Goal: Task Accomplishment & Management: Manage account settings

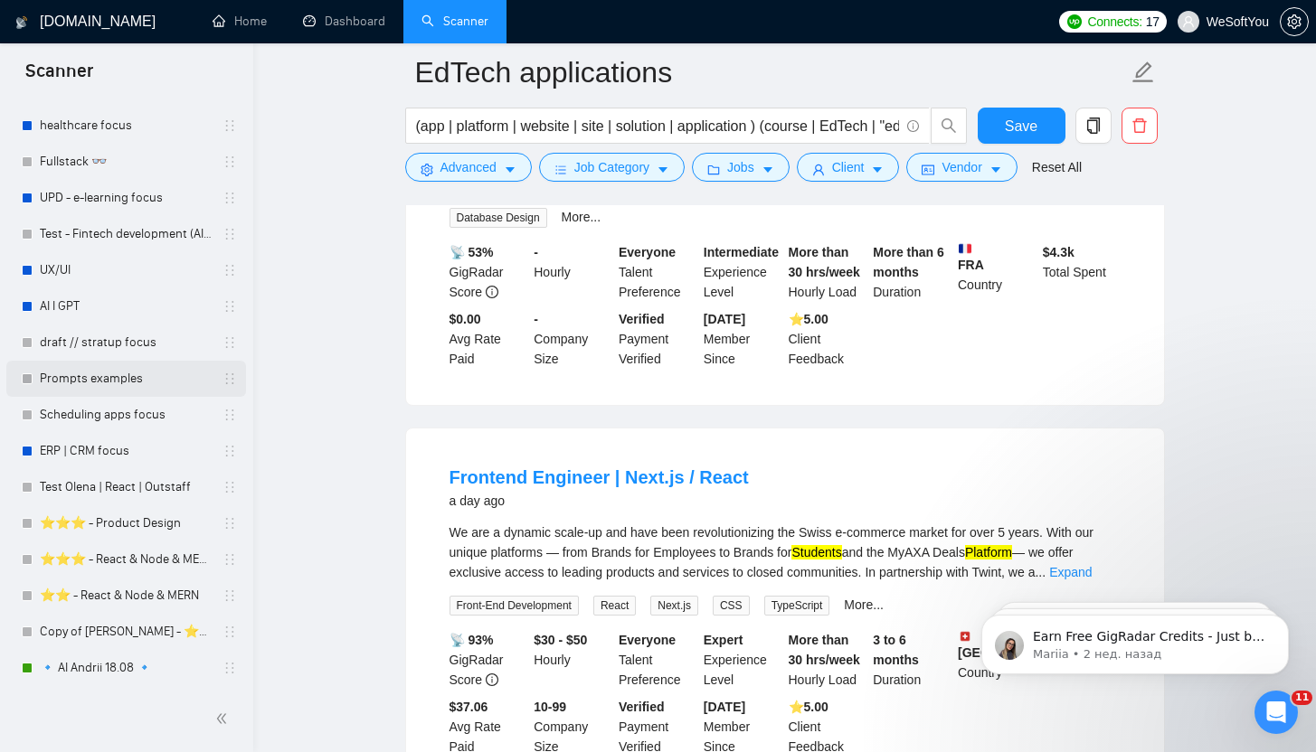
scroll to position [1527, 0]
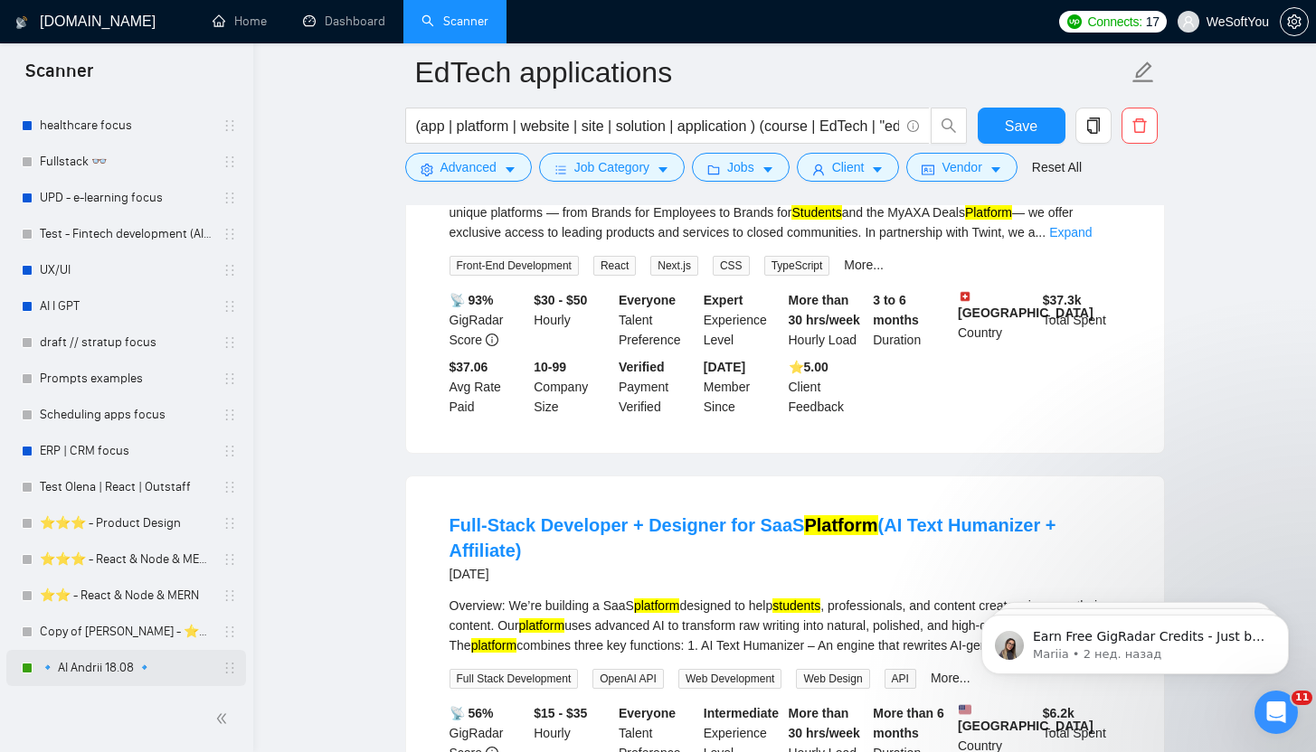
click at [149, 666] on link "🔹 AI Andrii 18.08 🔹" at bounding box center [126, 668] width 172 height 36
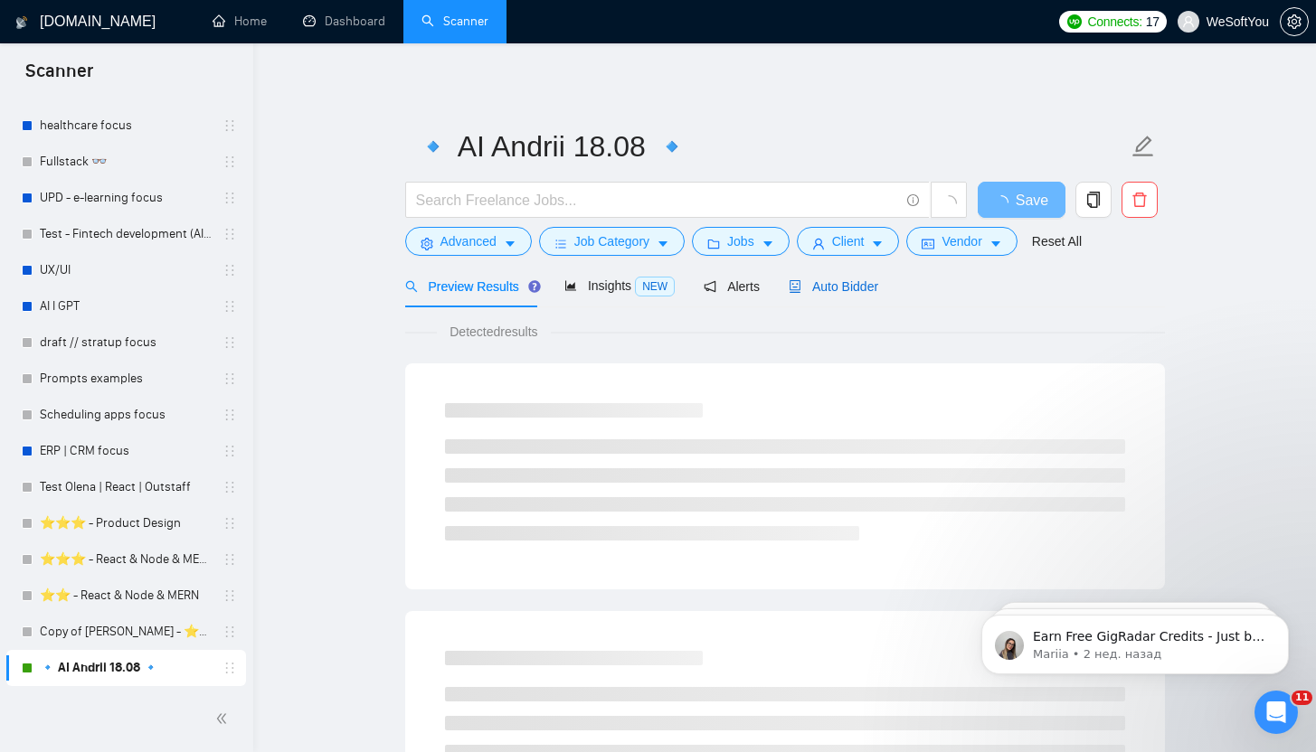
click at [819, 289] on span "Auto Bidder" at bounding box center [834, 286] width 90 height 14
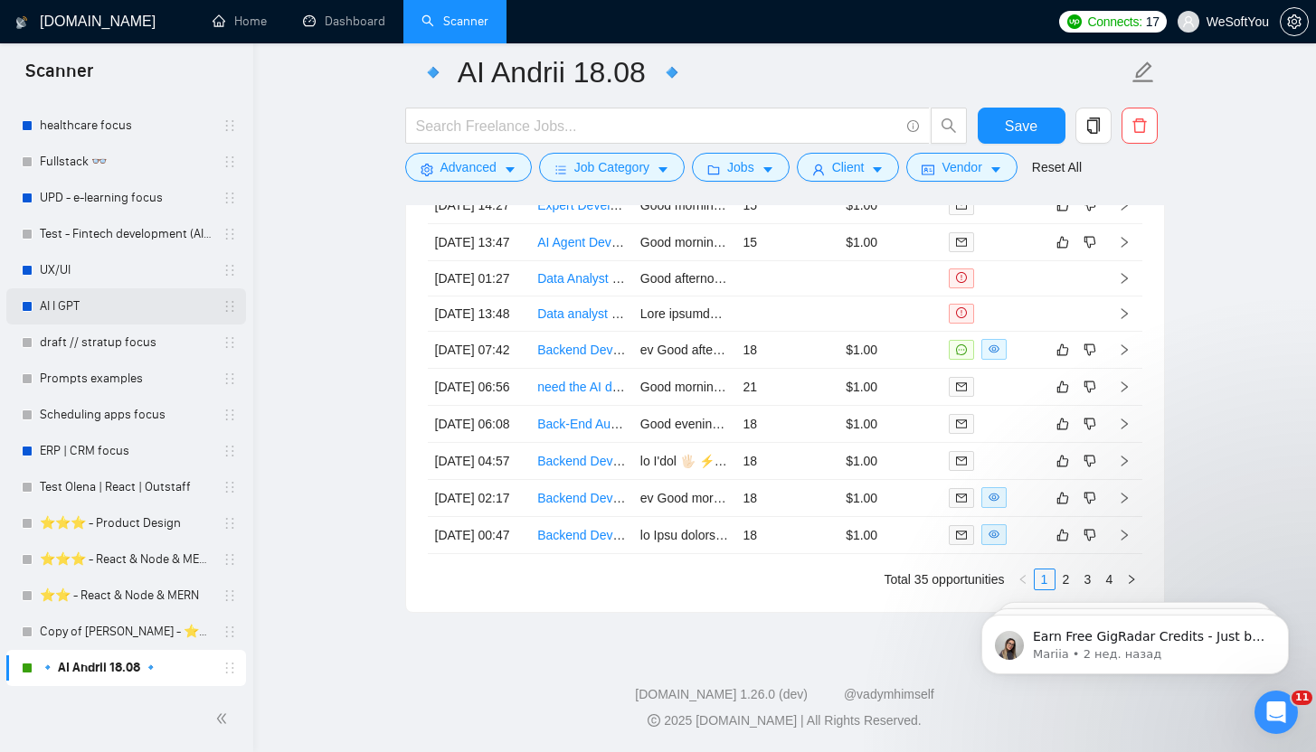
scroll to position [4742, 0]
click html "Earn Free GigRadar Credits - Just by Sharing Your Story! 💬 Want more credits fo…"
click at [1064, 577] on iframe at bounding box center [1135, 640] width 362 height 127
click at [1078, 584] on body "Earn Free GigRadar Credits - Just by Sharing Your Story! 💬 Want more credits fo…" at bounding box center [1134, 640] width 347 height 112
click html "Earn Free GigRadar Credits - Just by Sharing Your Story! 💬 Want more credits fo…"
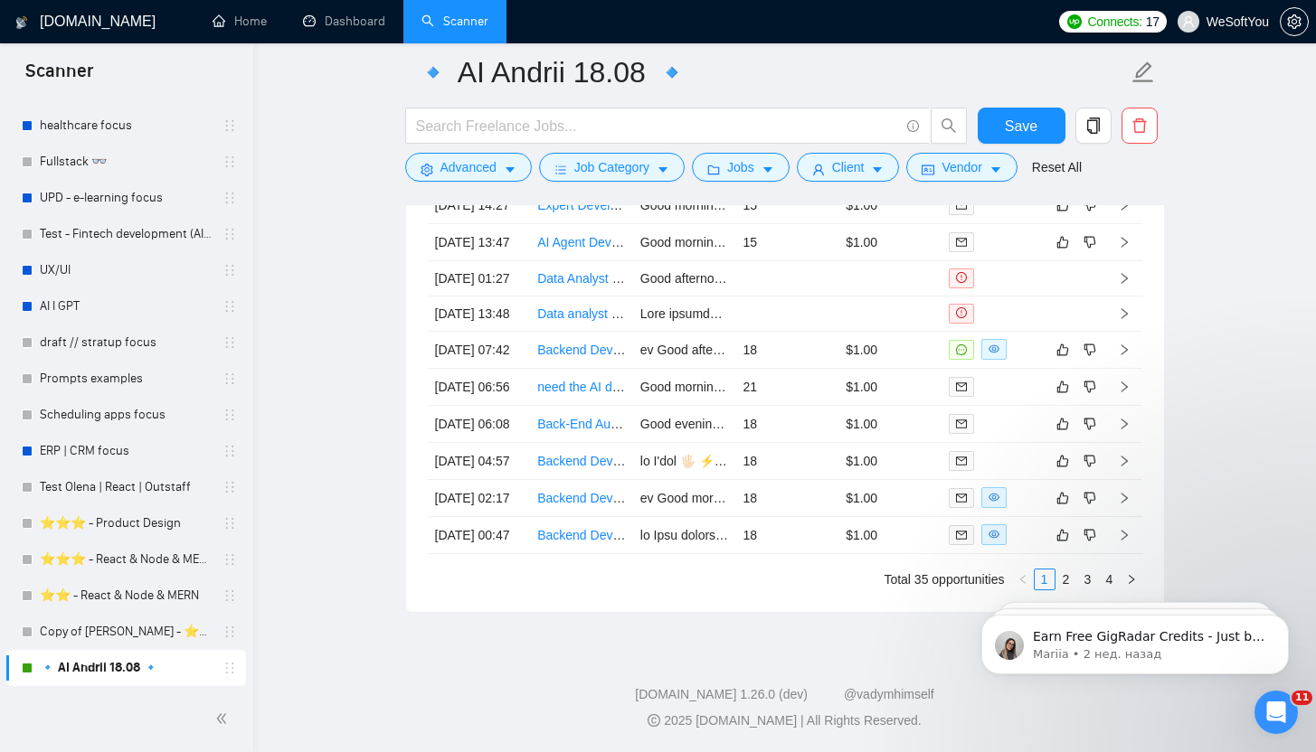
drag, startPoint x: 1121, startPoint y: 578, endPoint x: 2064, endPoint y: 1152, distance: 1103.5
click html "Earn Free GigRadar Credits - Just by Sharing Your Story! 💬 Want more credits fo…"
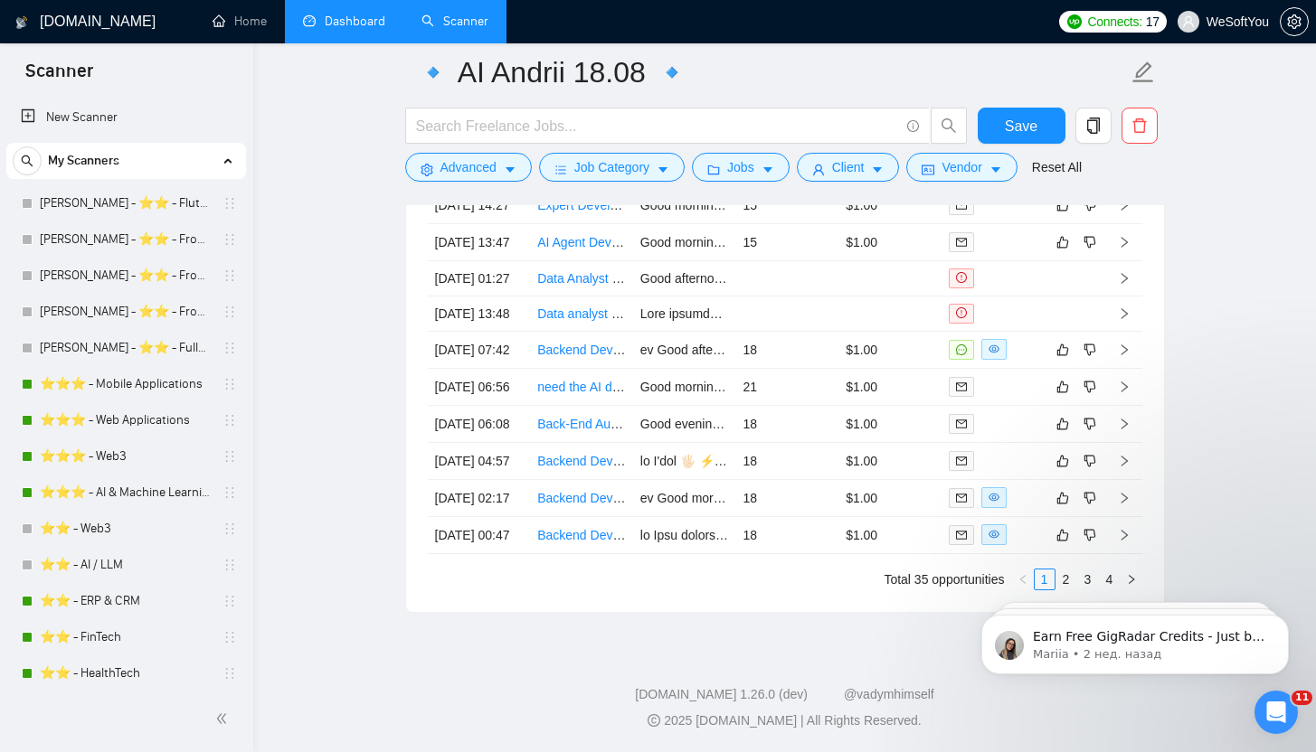
scroll to position [4739, 0]
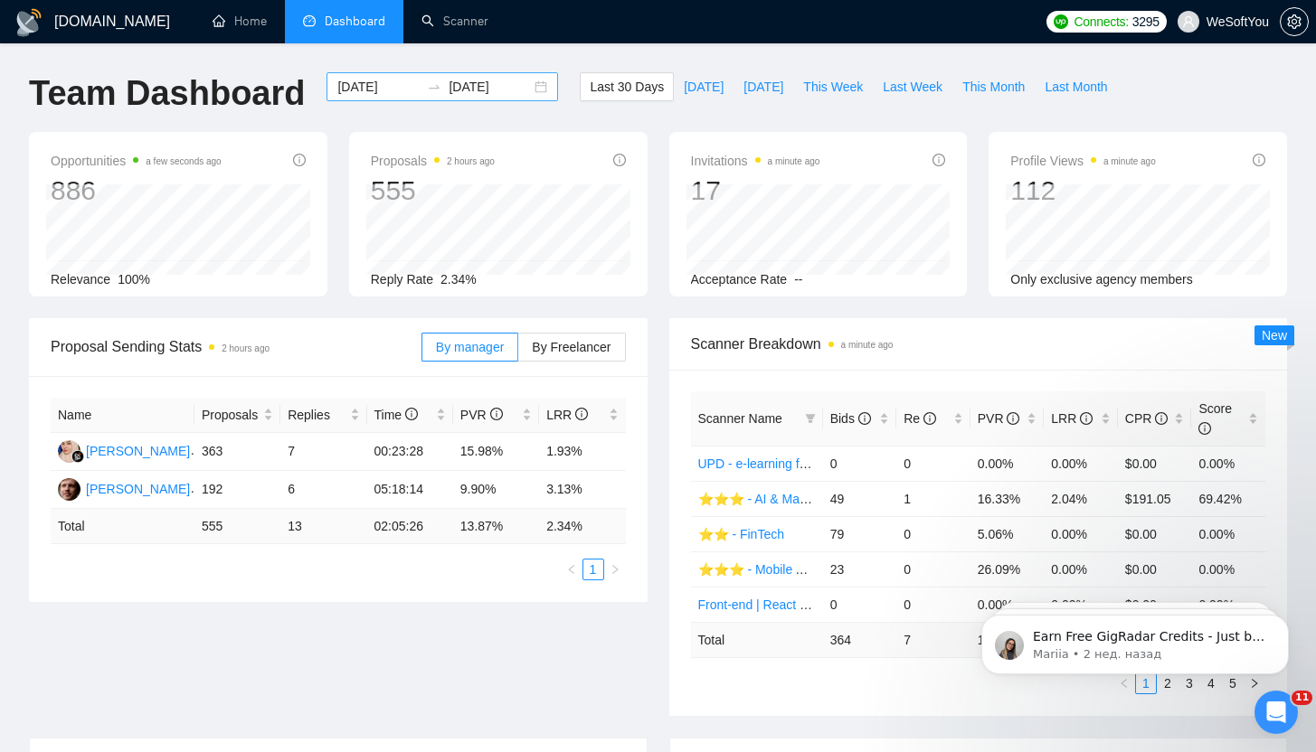
click at [526, 88] on div "2025-07-29 2025-08-28" at bounding box center [442, 86] width 232 height 29
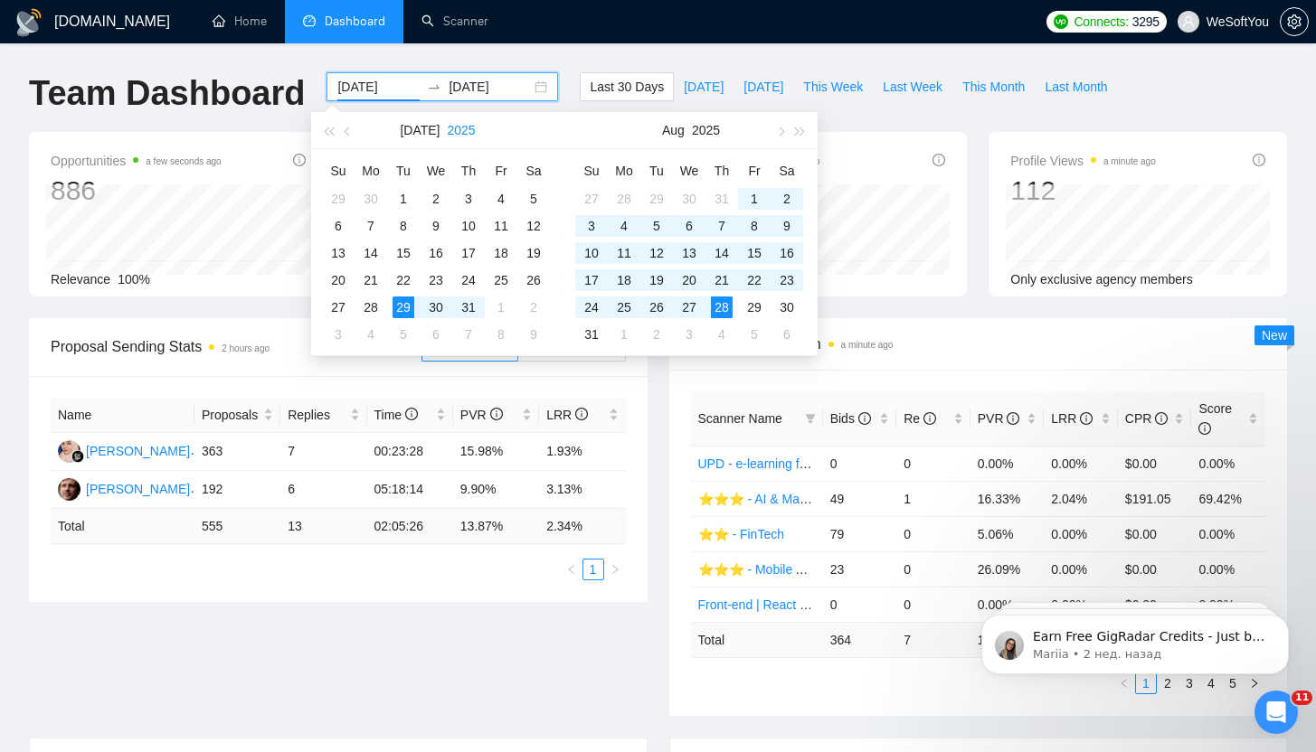
click at [458, 125] on button "2025" at bounding box center [461, 130] width 28 height 36
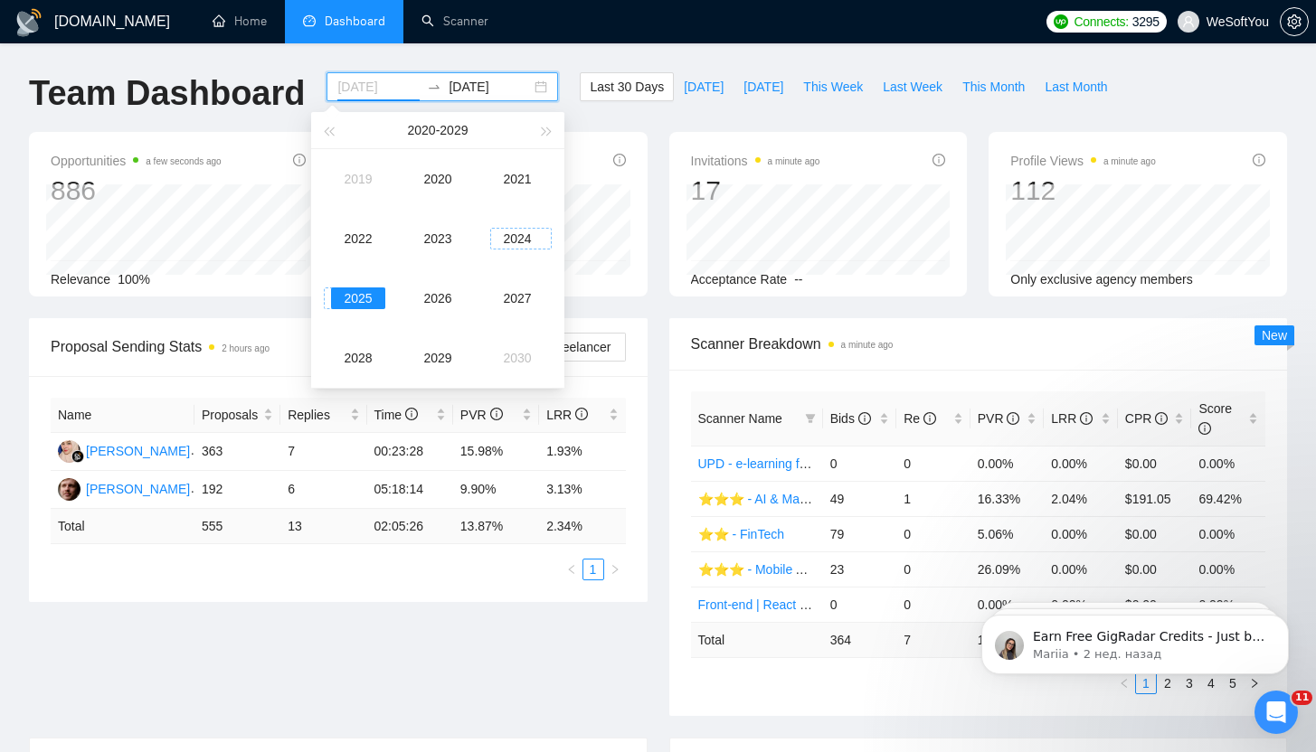
click at [506, 246] on div "2024" at bounding box center [517, 239] width 54 height 22
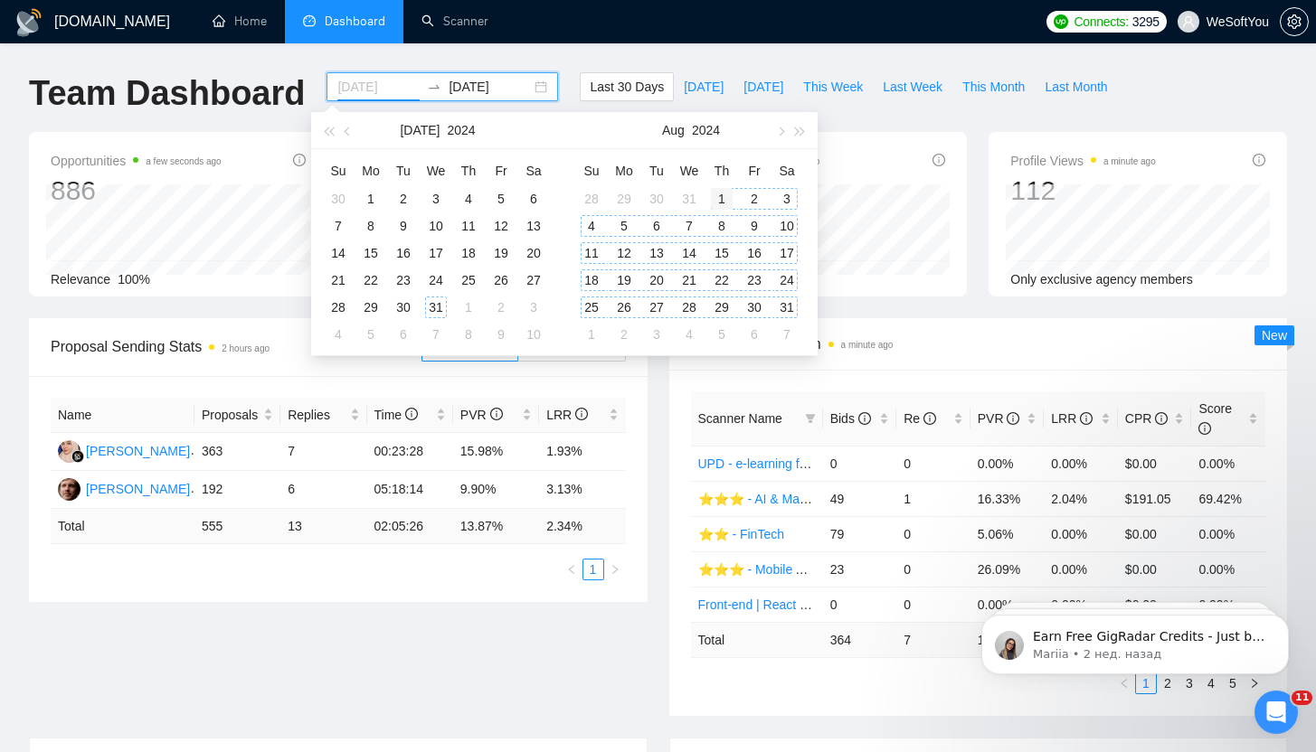
type input "[DATE]"
click at [721, 195] on div "1" at bounding box center [722, 199] width 22 height 22
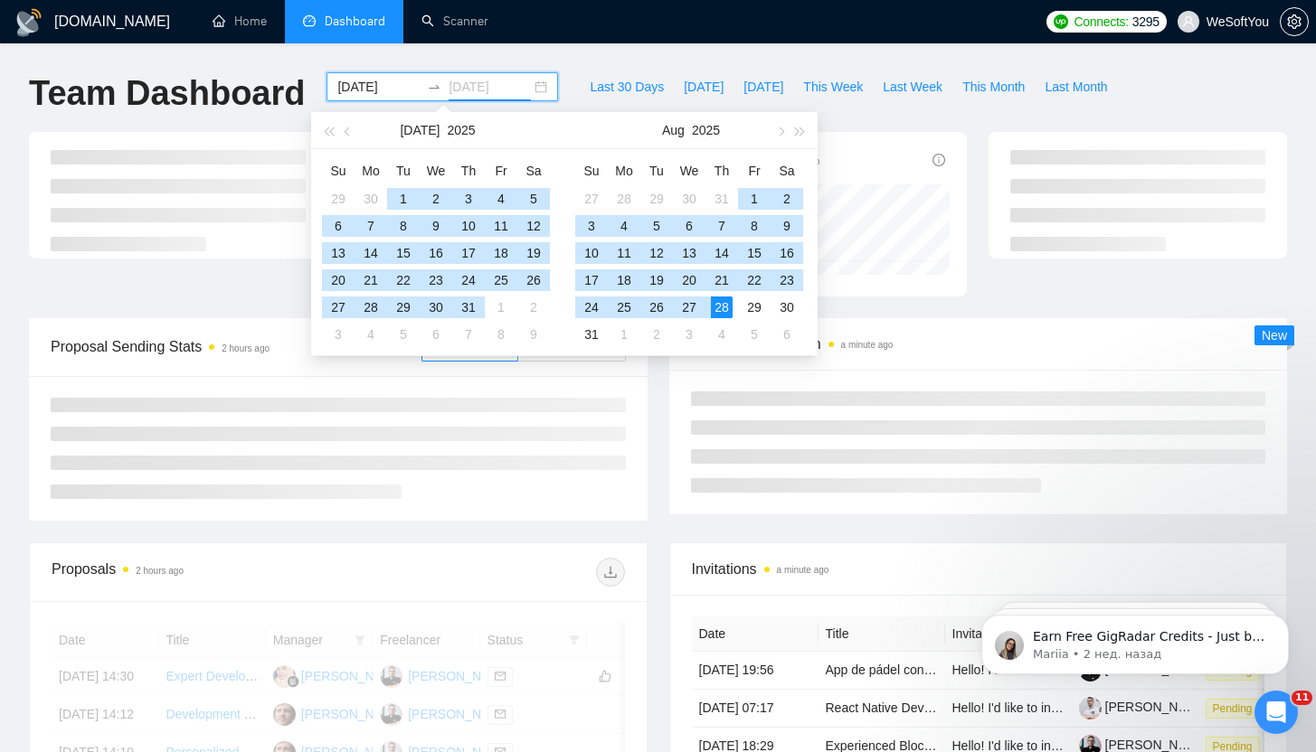
click at [728, 303] on div "28" at bounding box center [722, 308] width 22 height 22
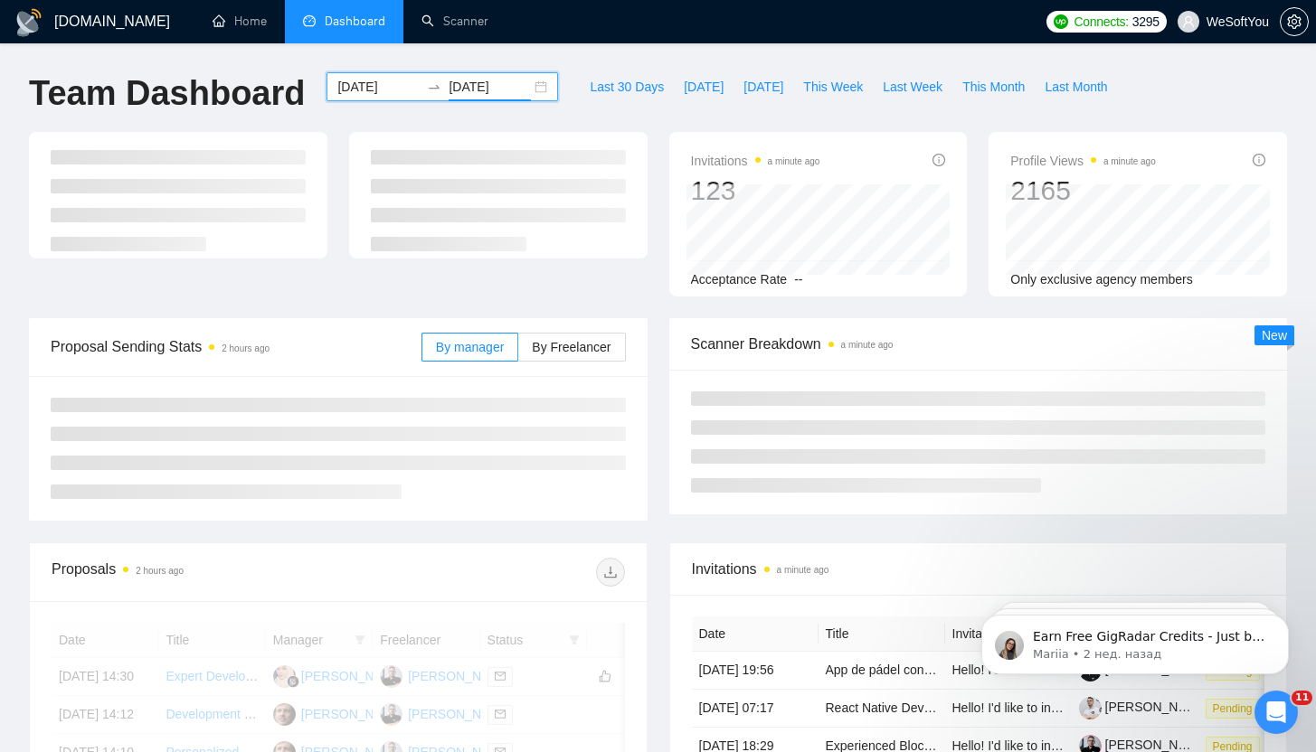
click at [492, 91] on input "[DATE]" at bounding box center [490, 87] width 82 height 20
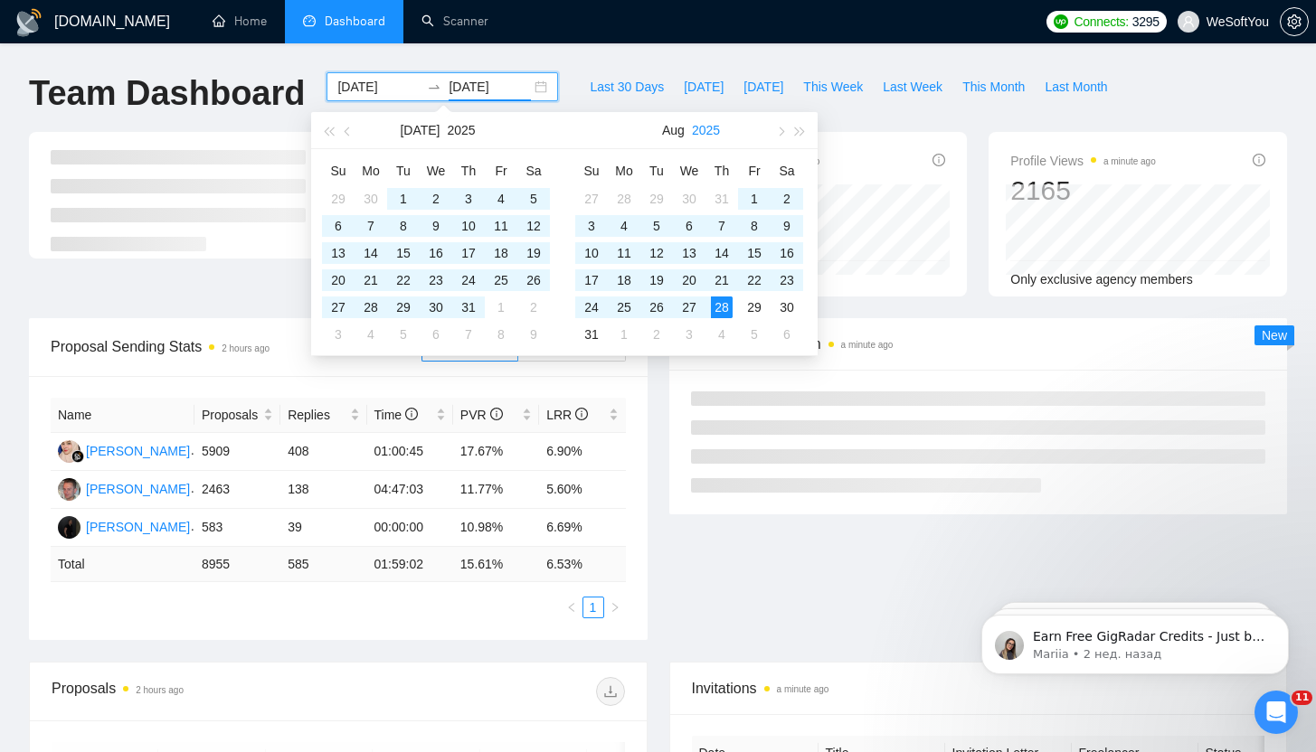
click at [707, 128] on button "2025" at bounding box center [706, 130] width 28 height 36
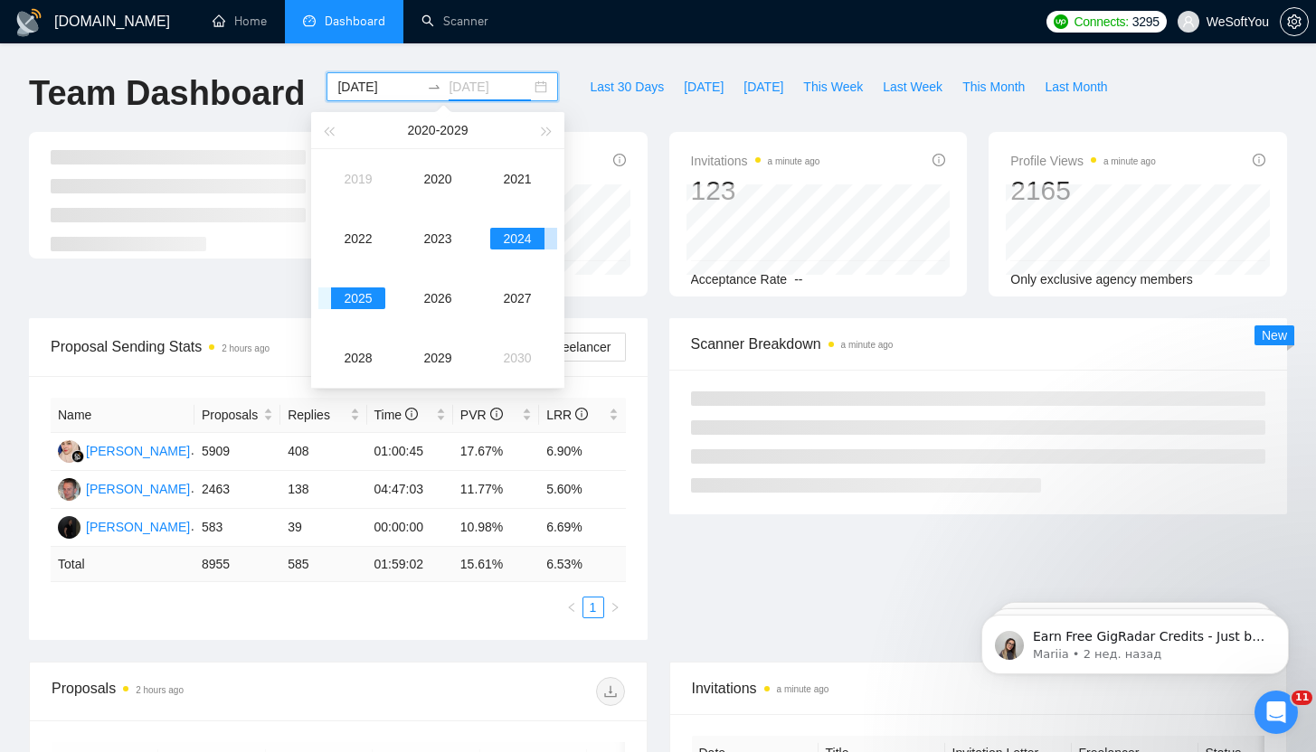
click at [516, 243] on div "2024" at bounding box center [517, 239] width 54 height 22
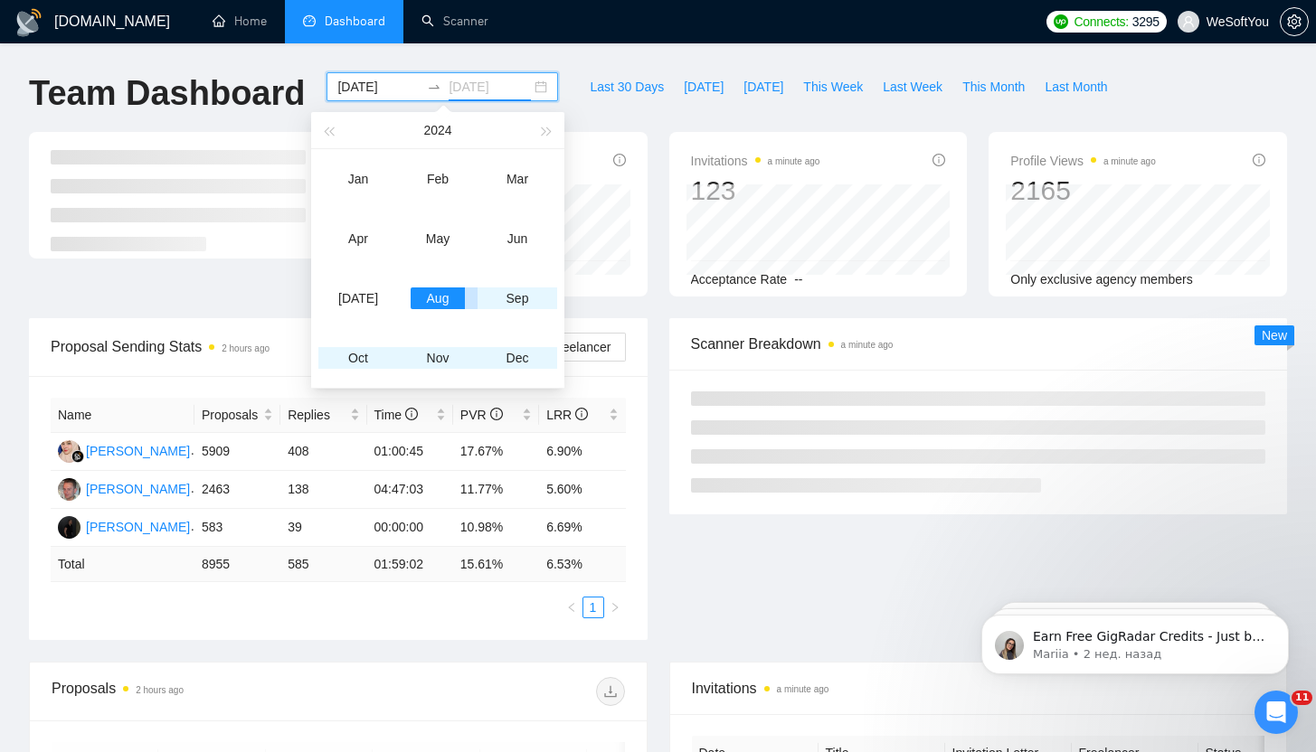
click at [447, 293] on div "Aug" at bounding box center [438, 299] width 54 height 22
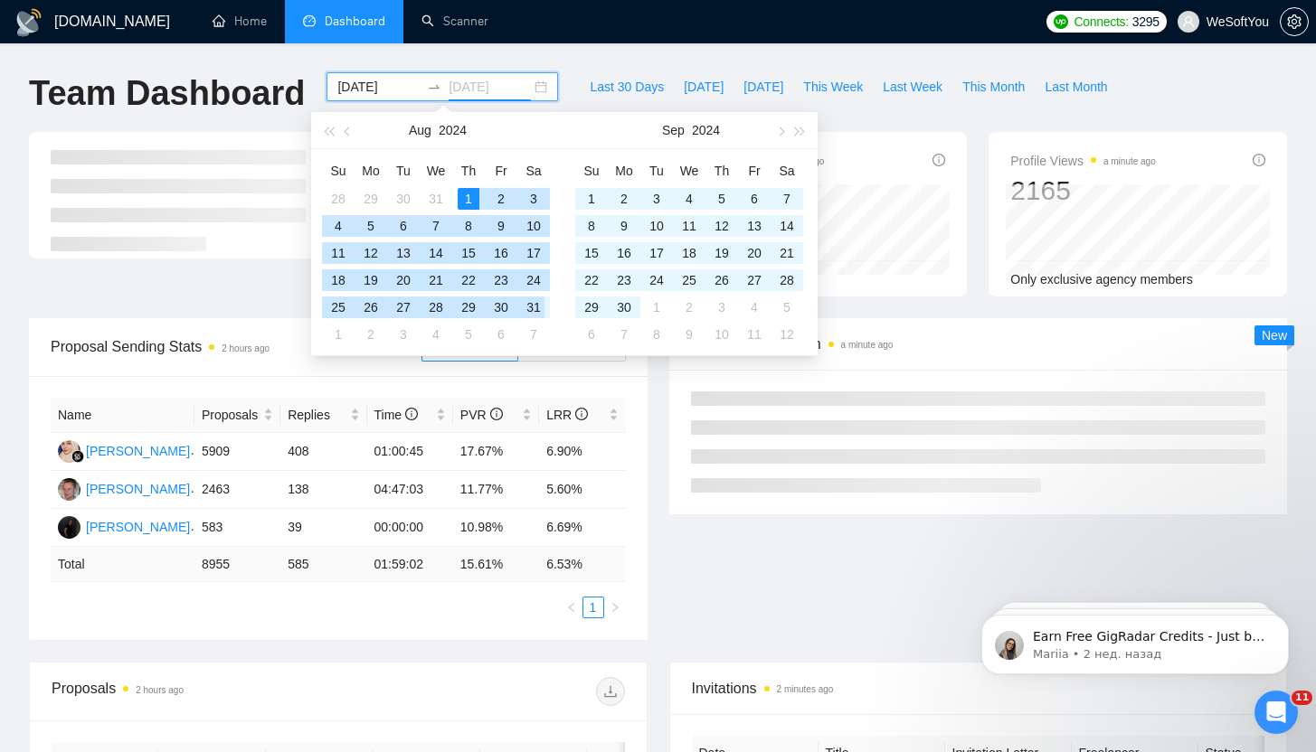
type input "[DATE]"
click at [528, 310] on div "31" at bounding box center [534, 308] width 22 height 22
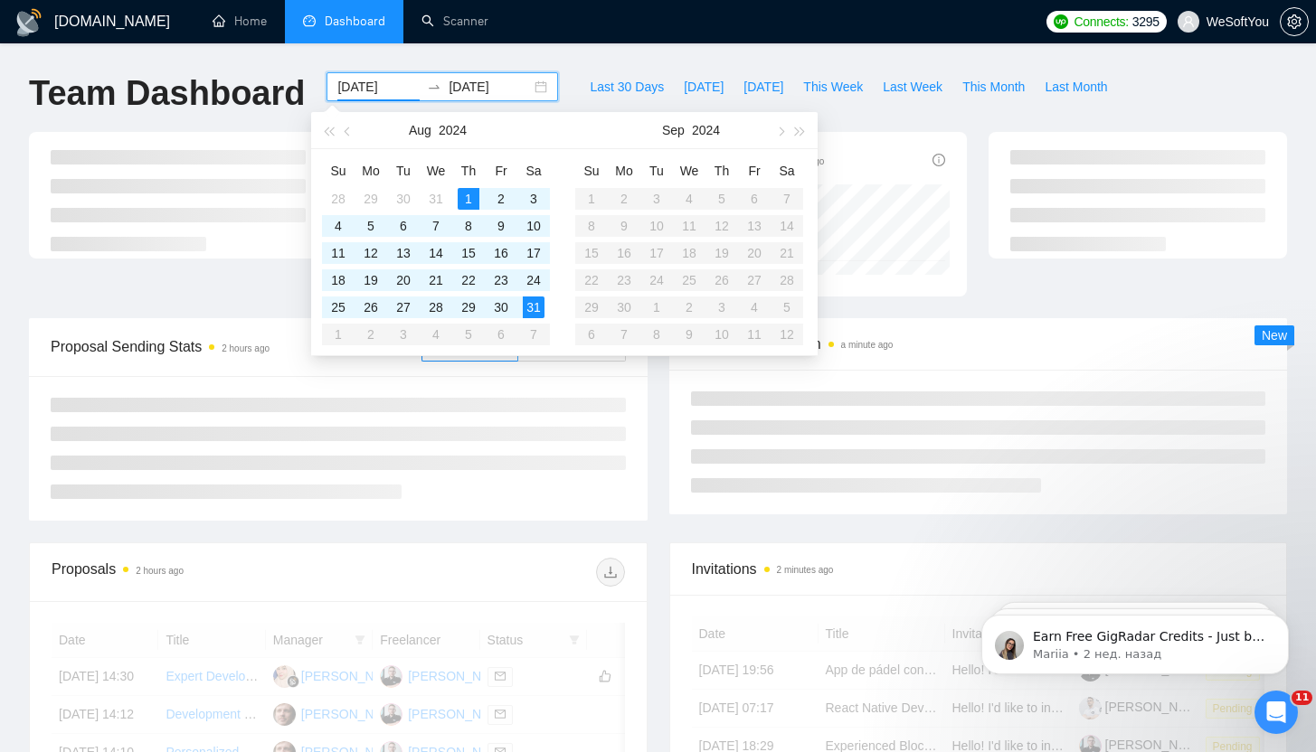
type input "[DATE]"
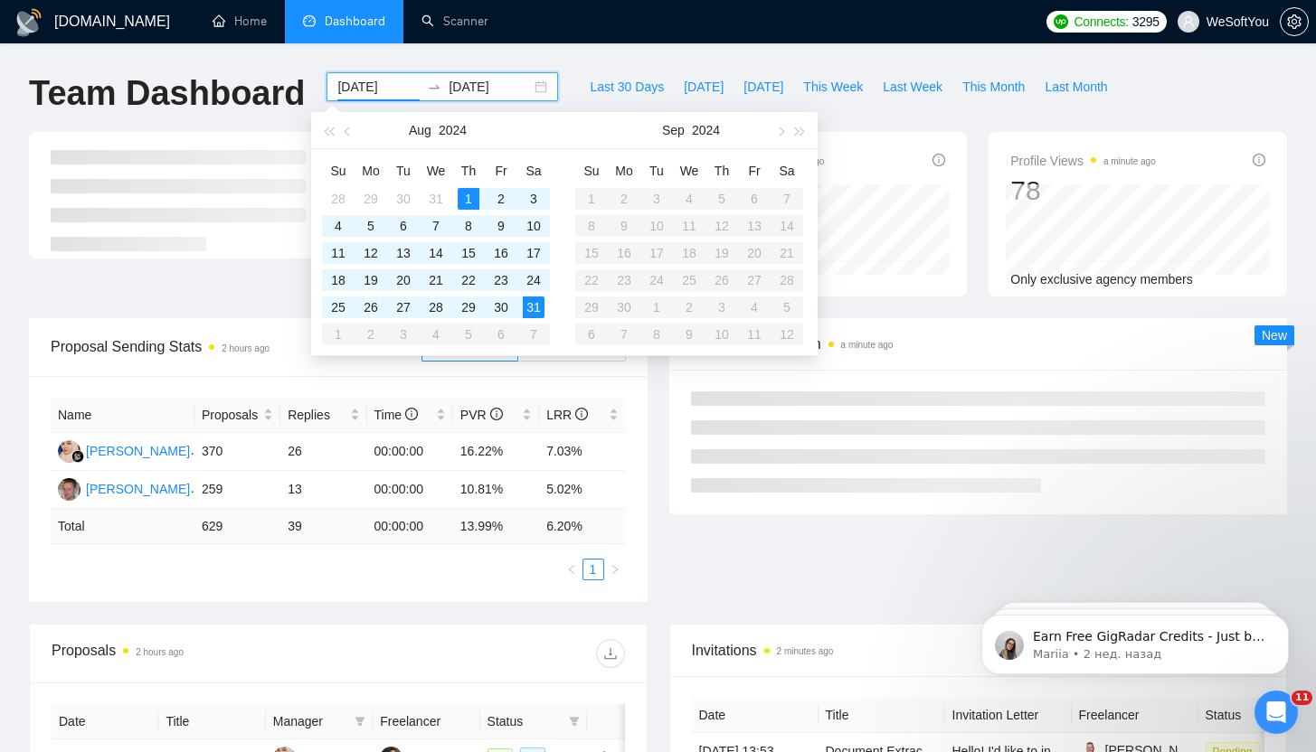
click at [159, 283] on div at bounding box center [178, 214] width 320 height 165
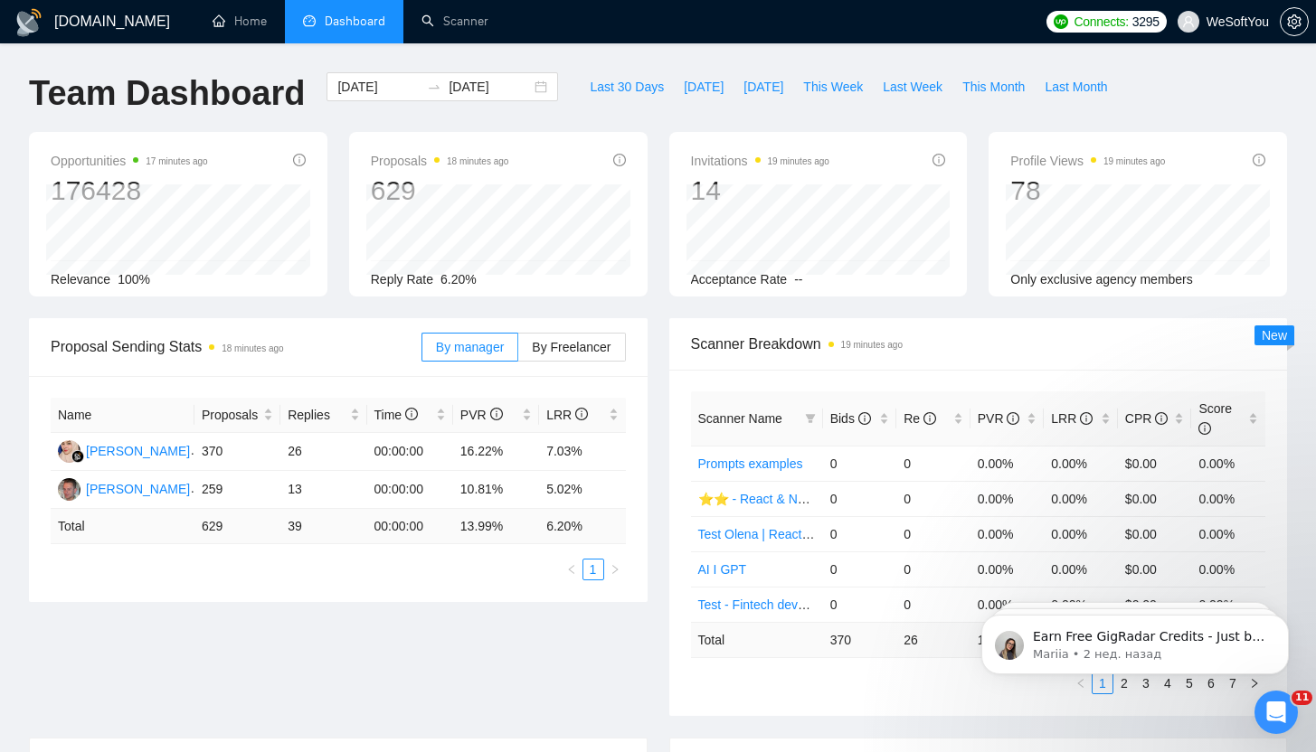
click at [82, 34] on h1 "[DOMAIN_NAME]" at bounding box center [112, 21] width 116 height 43
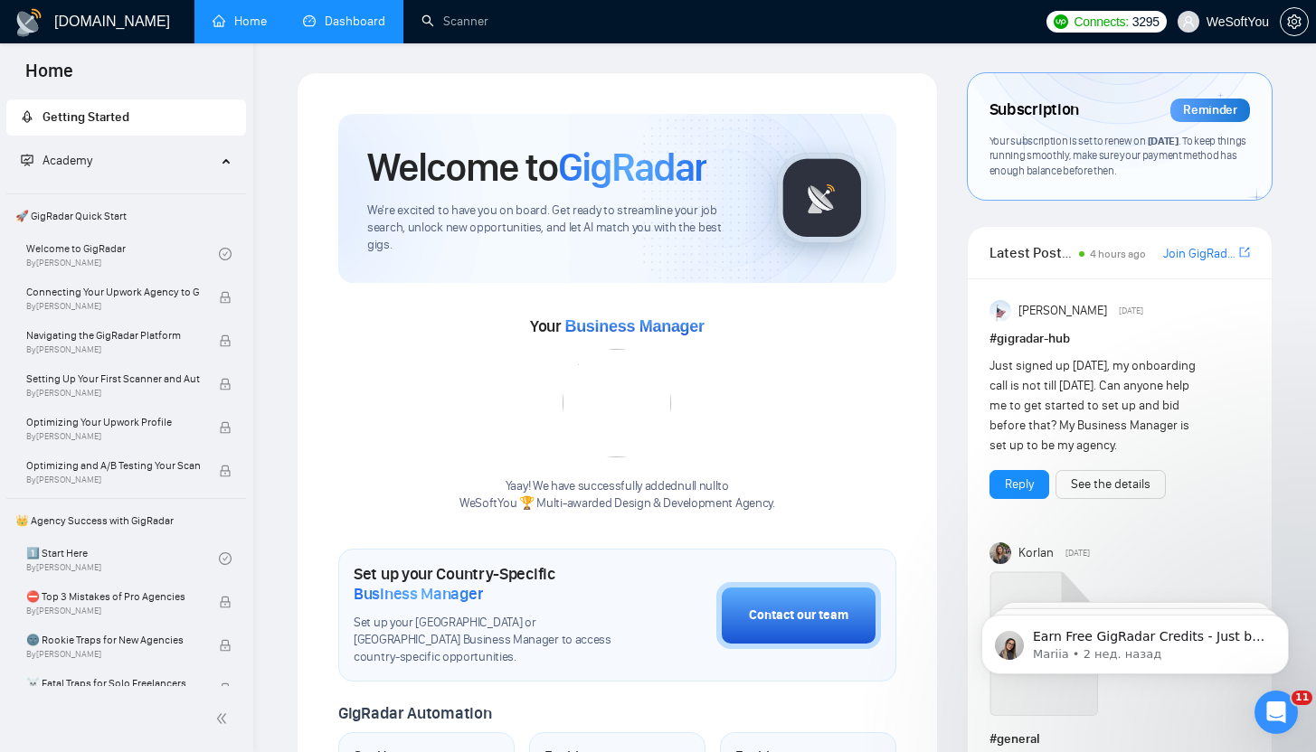
click at [330, 24] on link "Dashboard" at bounding box center [344, 21] width 82 height 15
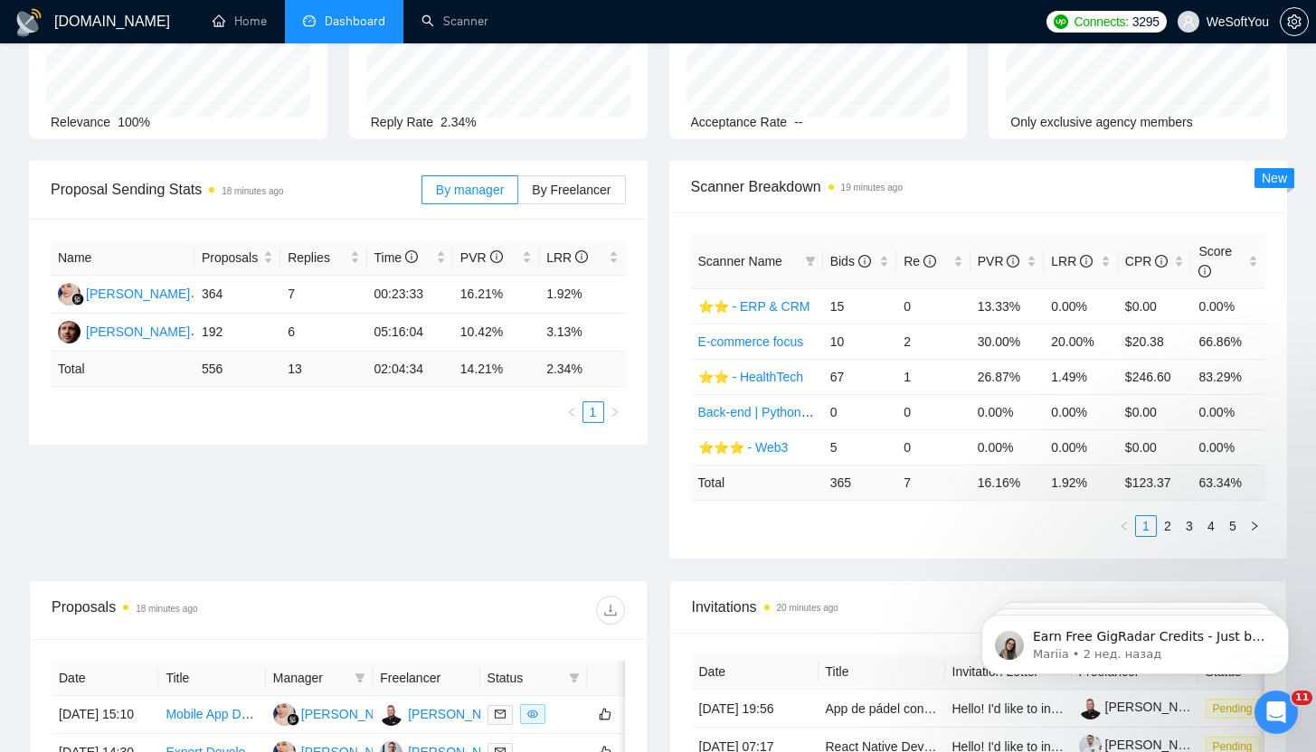
scroll to position [109, 0]
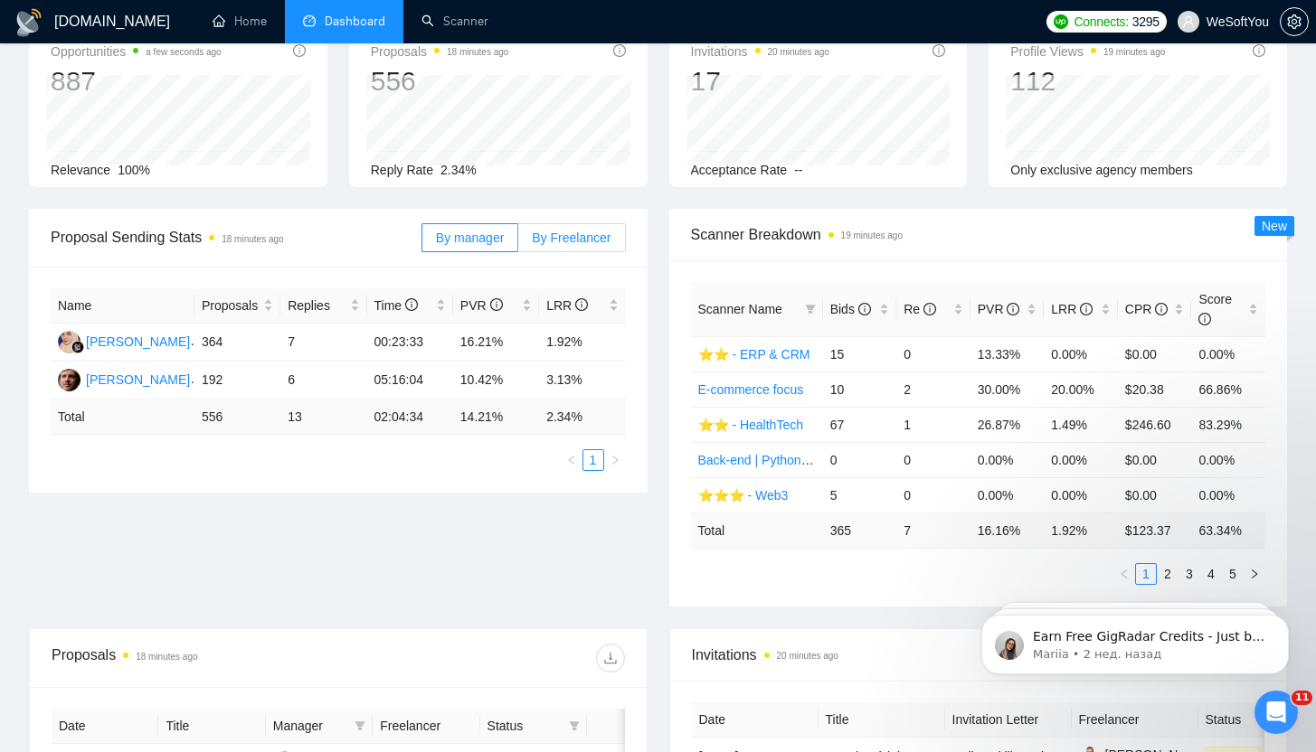
click at [582, 226] on label "By Freelancer" at bounding box center [571, 237] width 107 height 29
click at [518, 242] on input "By Freelancer" at bounding box center [518, 242] width 0 height 0
